Goal: Task Accomplishment & Management: Manage account settings

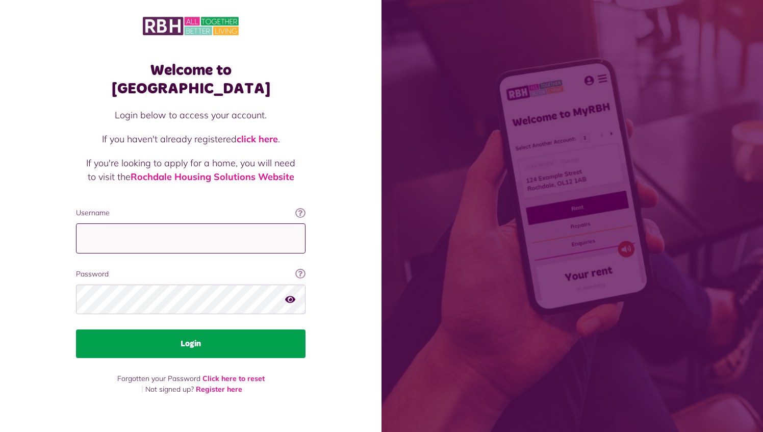
type input "**********"
click at [198, 329] on button "Login" at bounding box center [190, 343] width 229 height 29
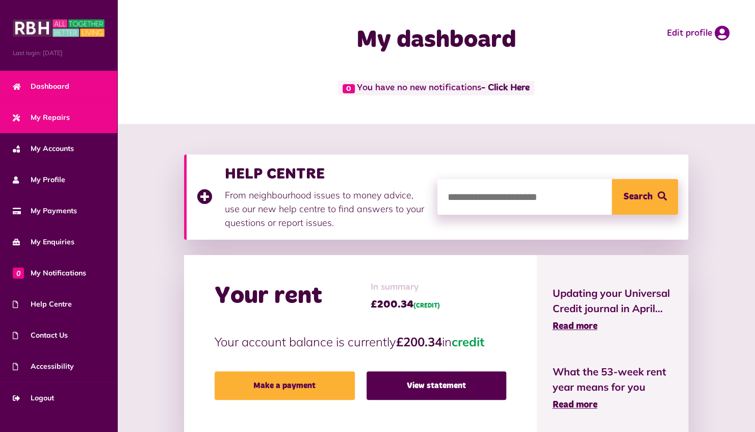
click at [46, 124] on link "My Repairs" at bounding box center [58, 117] width 117 height 31
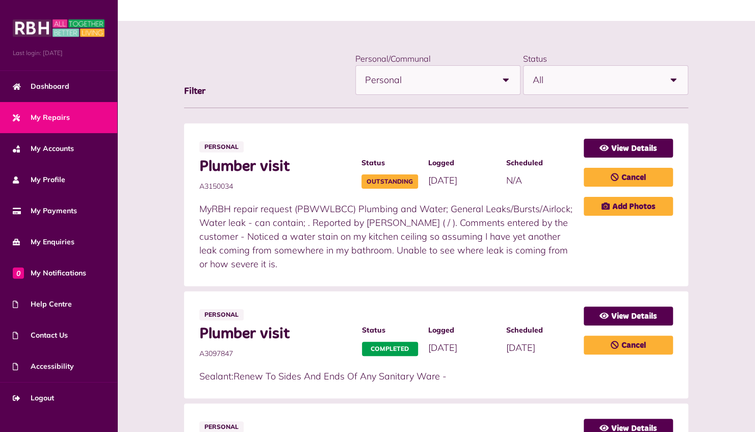
scroll to position [102, 0]
